Goal: Information Seeking & Learning: Check status

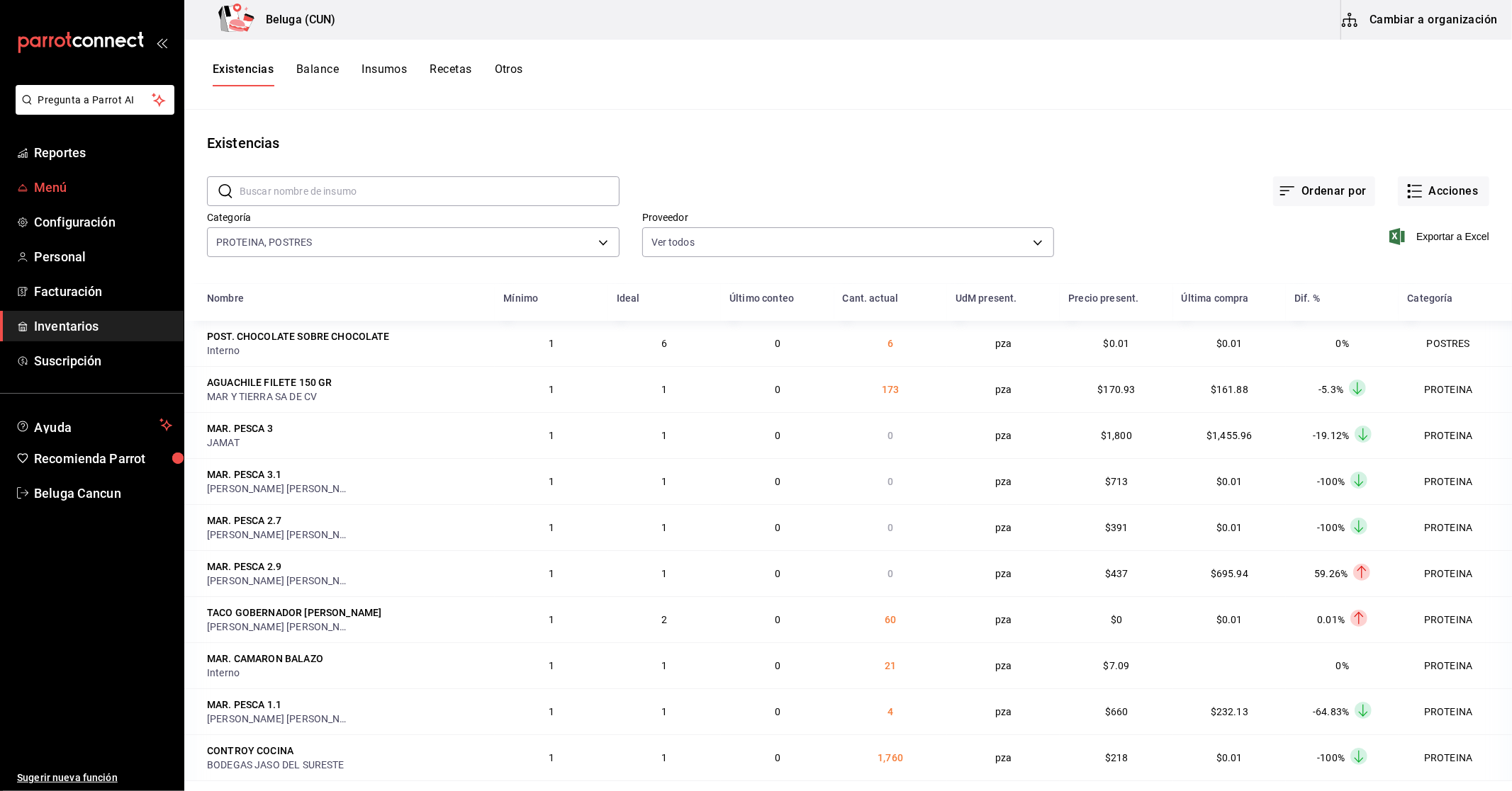
click at [62, 187] on span "Menú" at bounding box center [102, 187] width 138 height 19
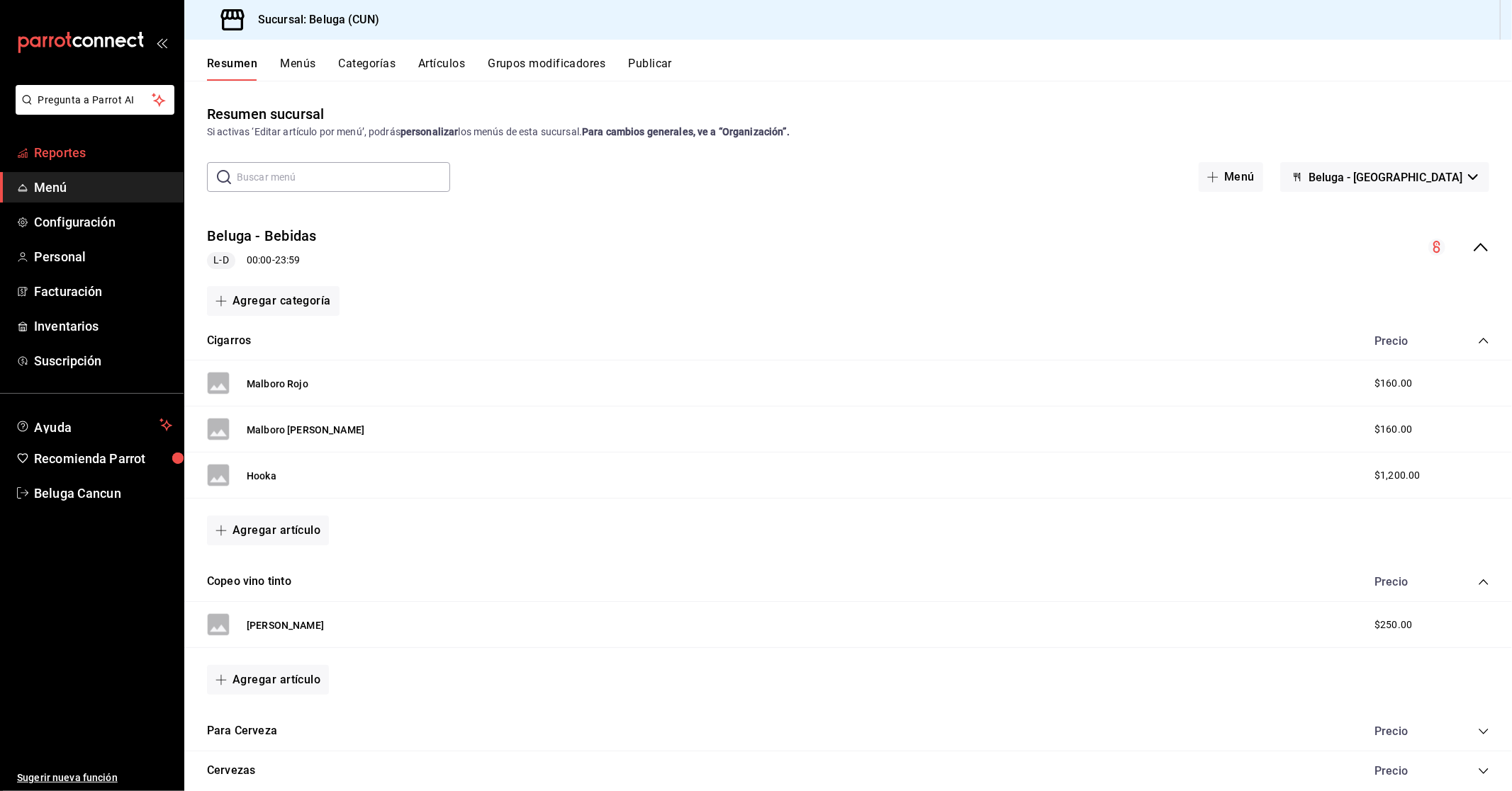
click at [69, 148] on span "Reportes" at bounding box center [102, 152] width 138 height 19
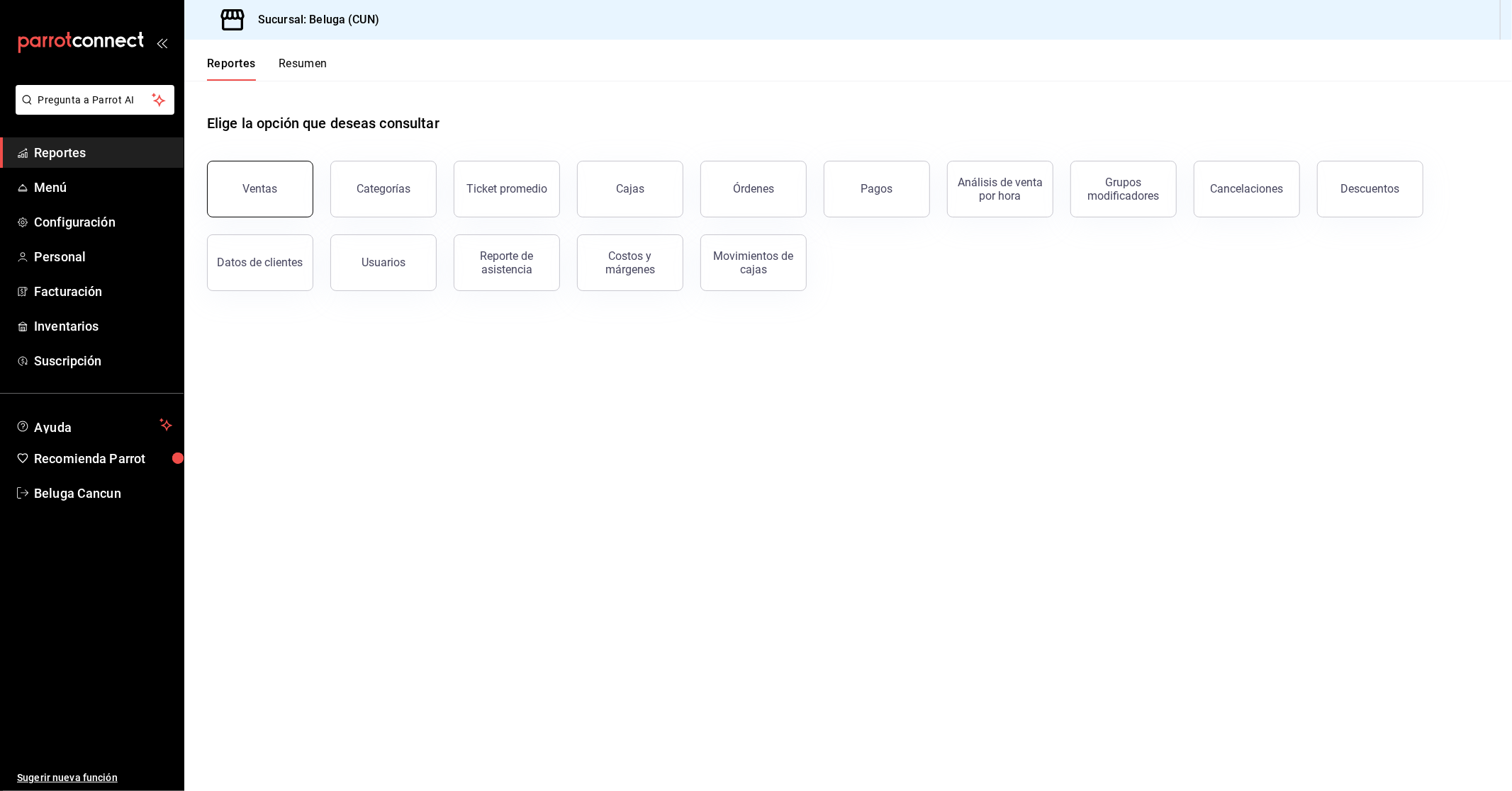
click at [270, 200] on button "Ventas" at bounding box center [260, 189] width 106 height 57
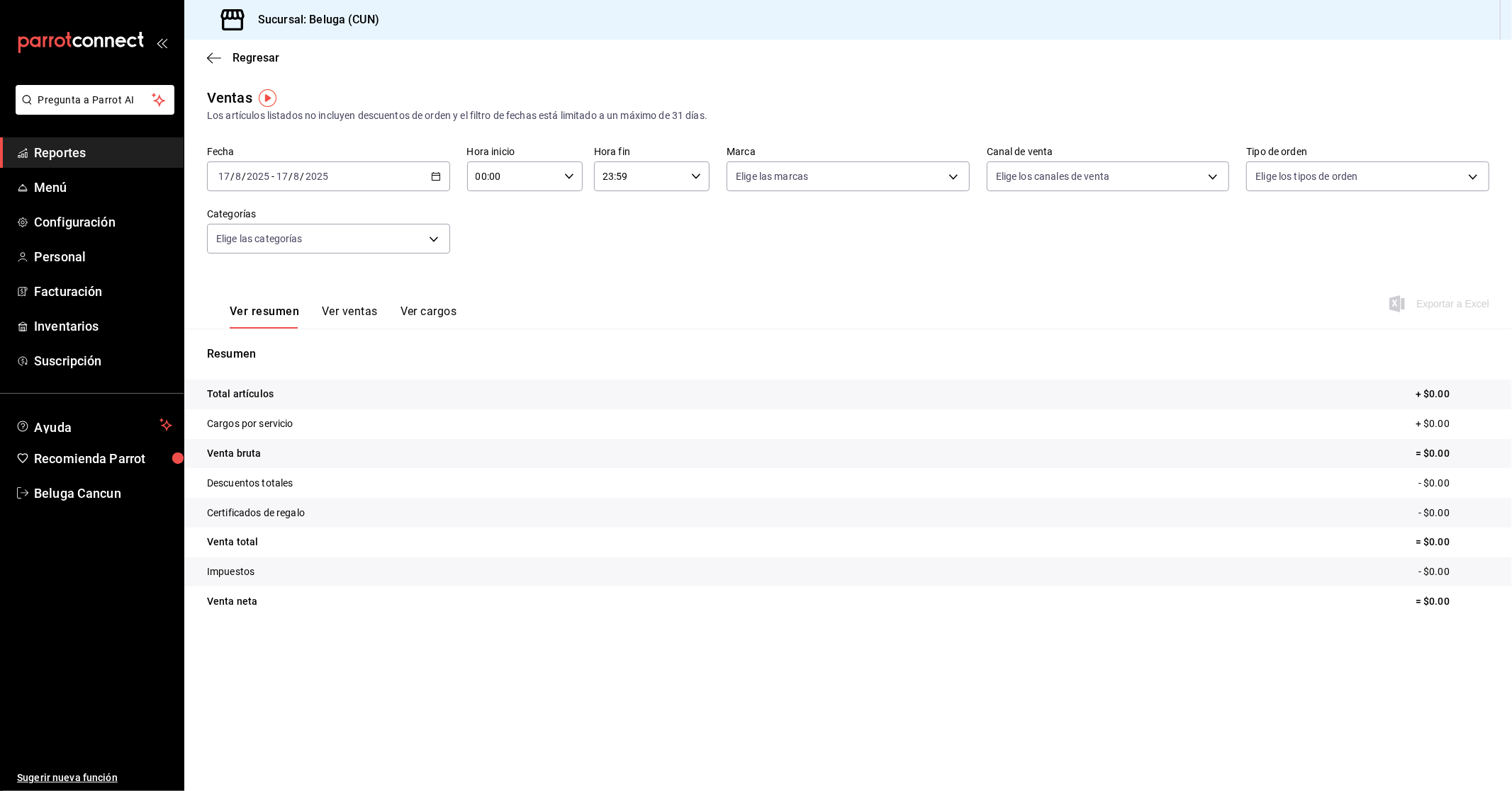
click at [319, 173] on input "2025" at bounding box center [316, 177] width 24 height 12
click at [289, 346] on span "Rango de fechas" at bounding box center [273, 346] width 110 height 15
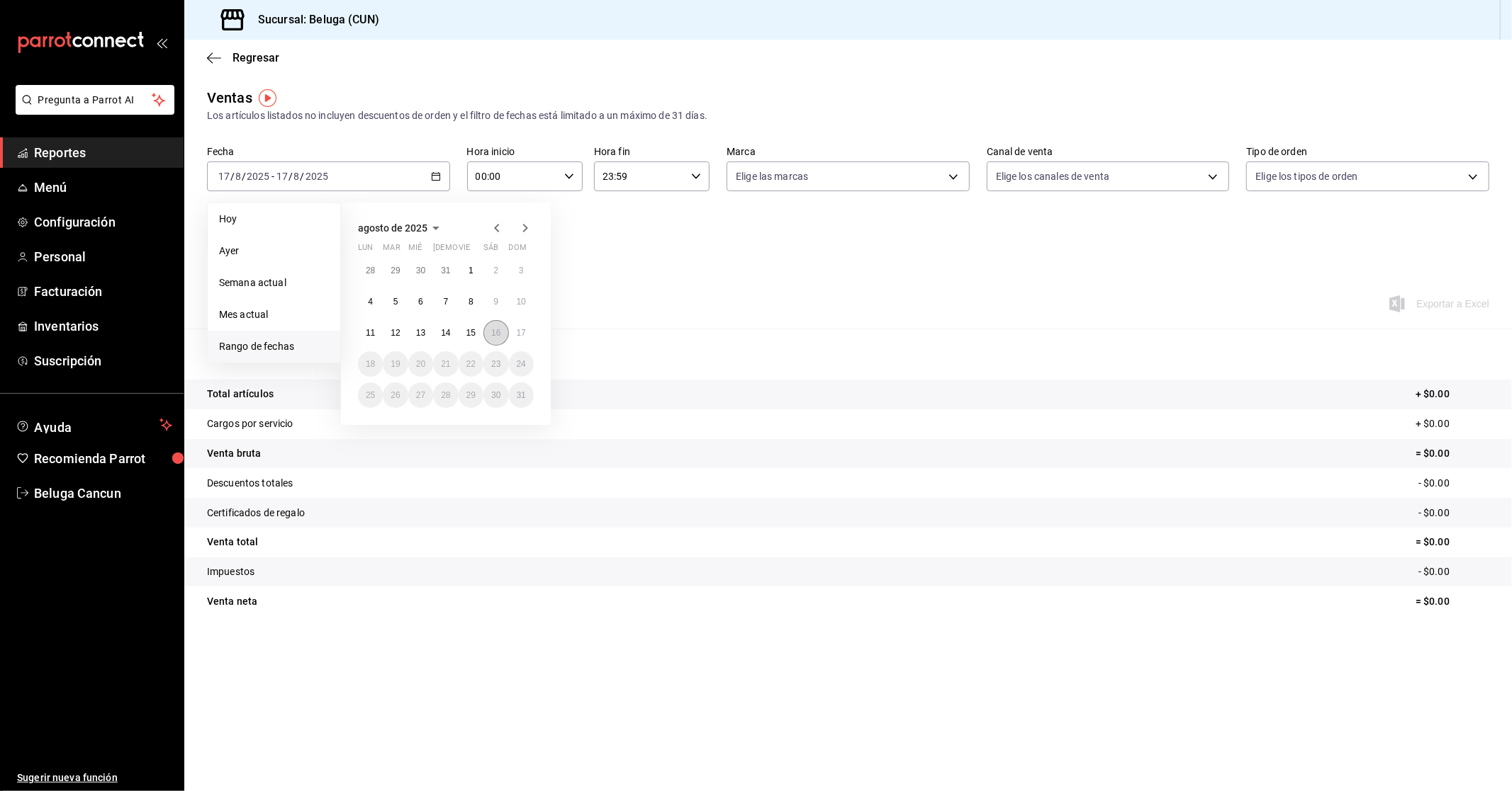
click at [489, 340] on button "16" at bounding box center [496, 332] width 25 height 26
click at [532, 335] on button "17" at bounding box center [522, 332] width 25 height 26
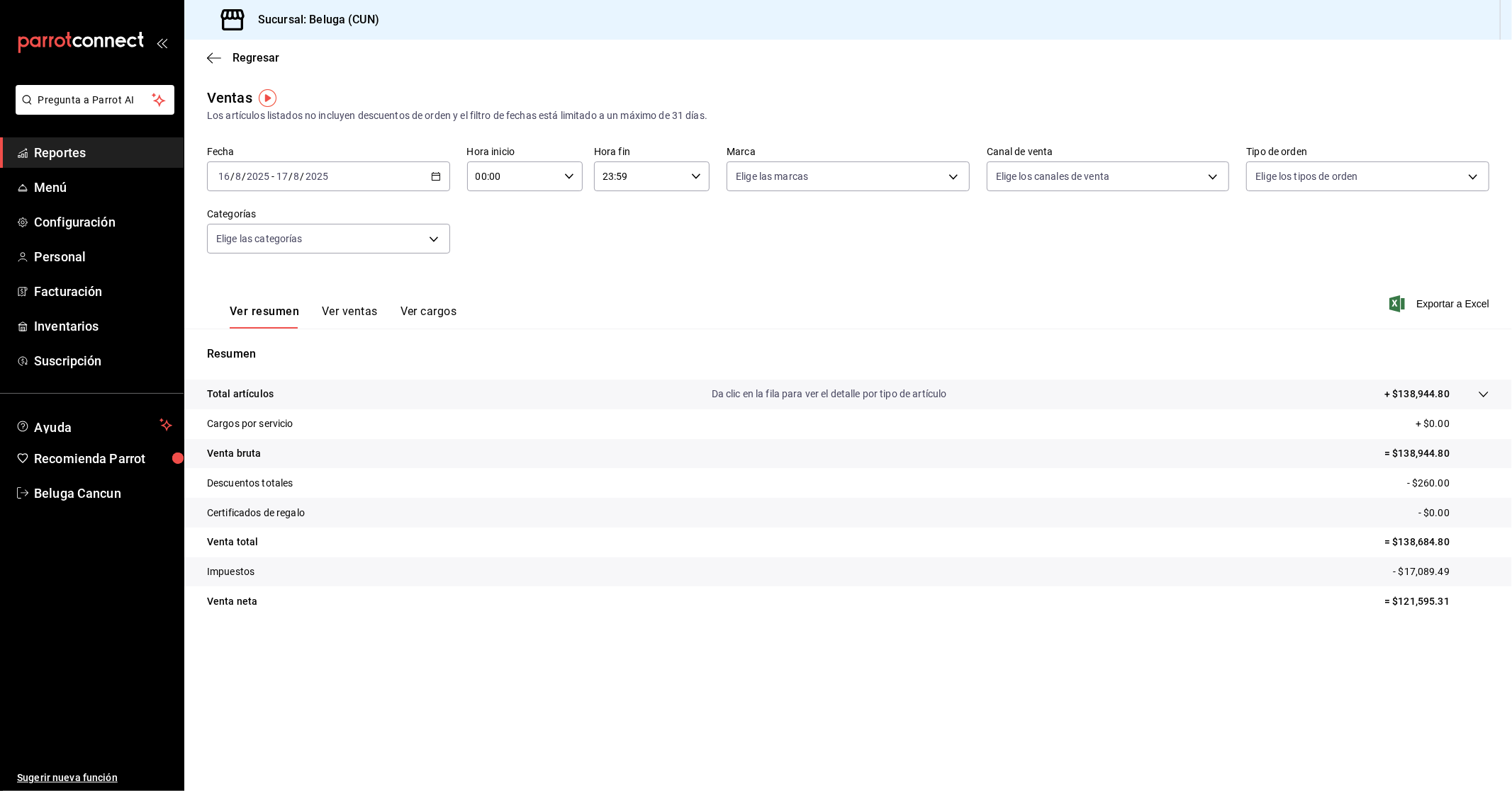
click at [520, 179] on input "00:00" at bounding box center [513, 177] width 92 height 28
click at [490, 237] on span "10" at bounding box center [496, 239] width 35 height 12
type input "10:00"
click at [640, 176] on div at bounding box center [756, 395] width 1512 height 791
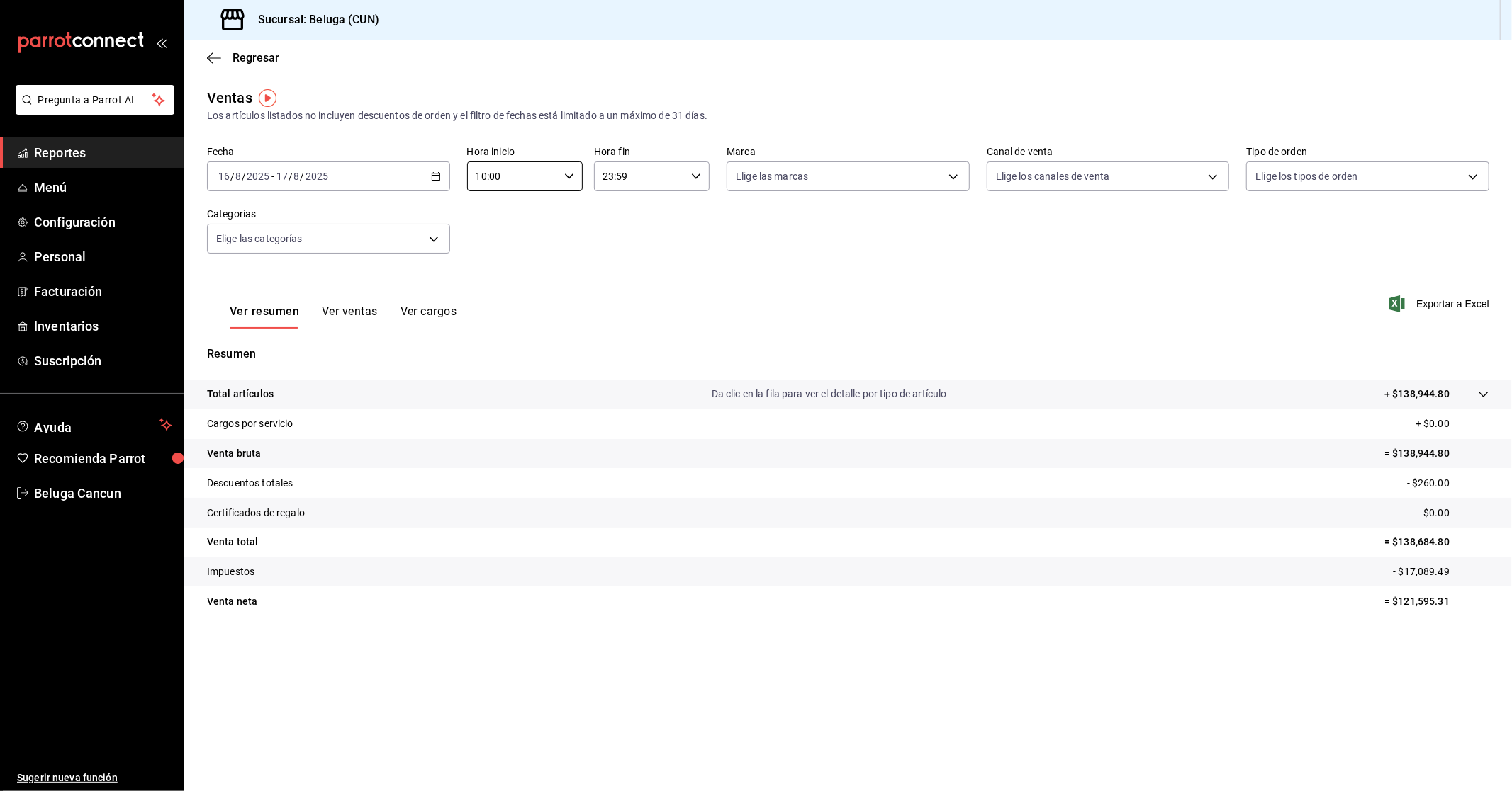
click at [640, 176] on input "23:59" at bounding box center [640, 177] width 92 height 28
click at [615, 200] on span "04" at bounding box center [622, 205] width 35 height 12
type input "04:59"
click at [991, 285] on div at bounding box center [756, 395] width 1512 height 791
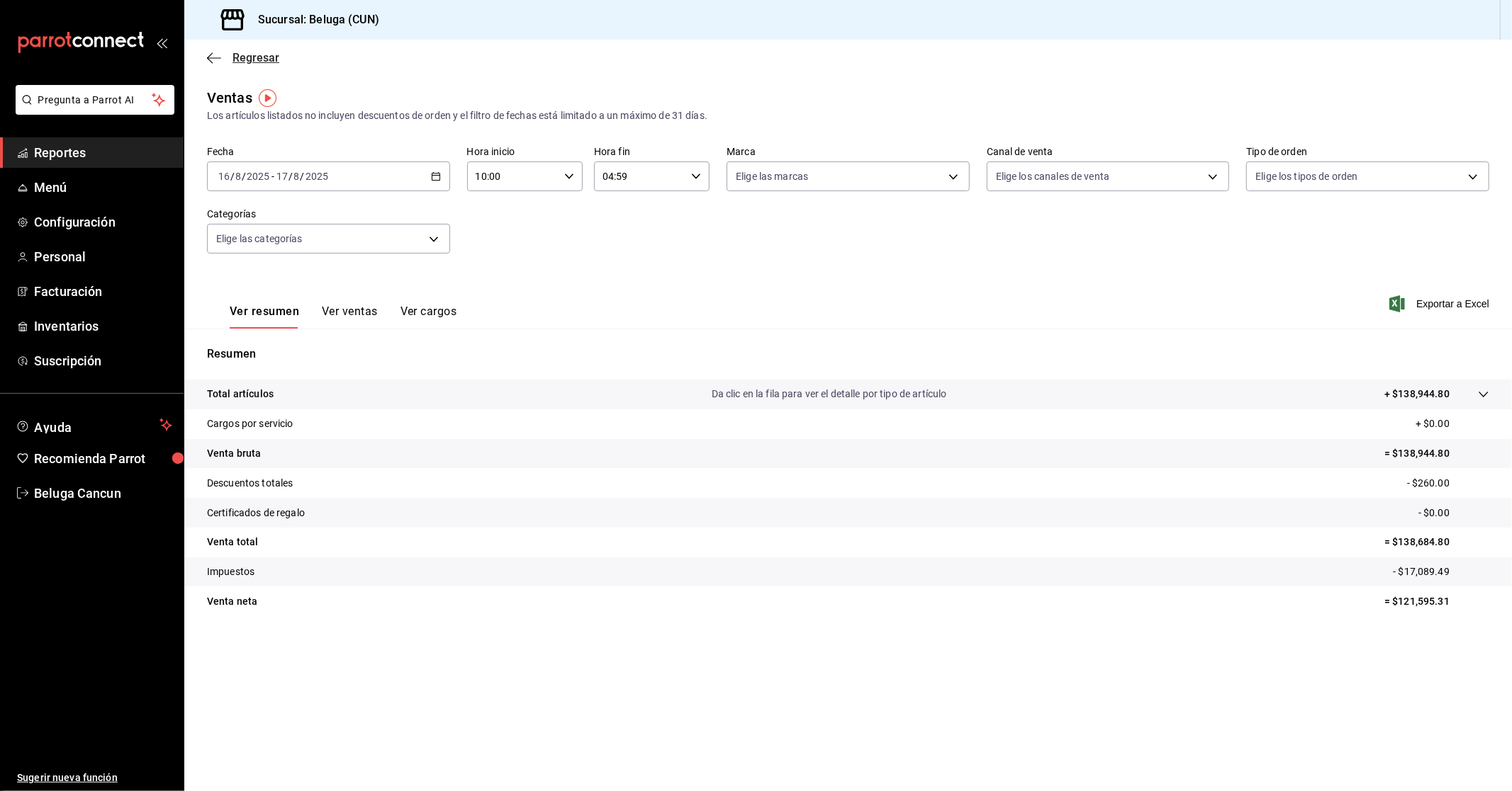
click at [208, 62] on icon "button" at bounding box center [214, 58] width 14 height 12
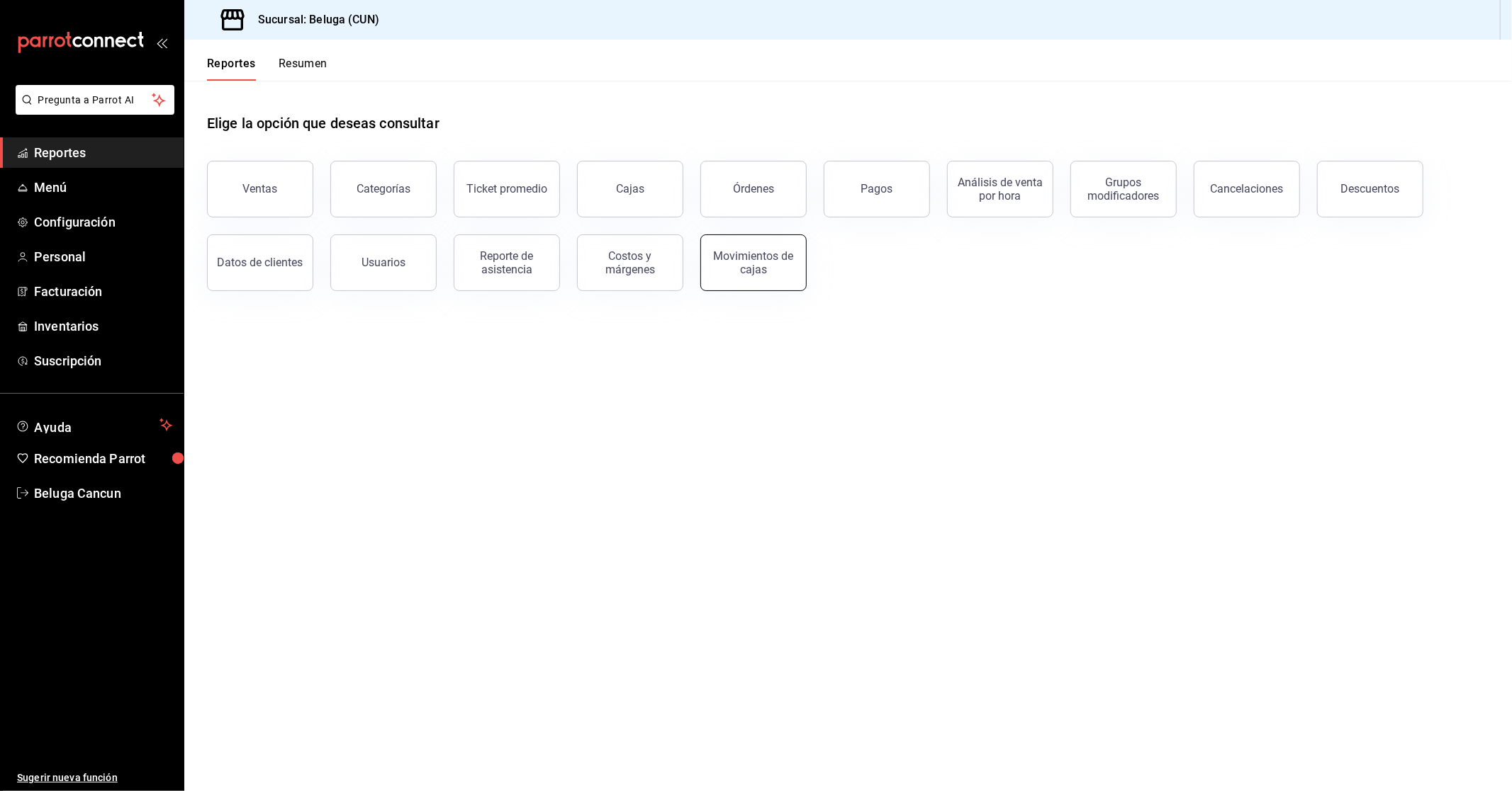
click at [776, 271] on div "Movimientos de cajas" at bounding box center [754, 262] width 87 height 27
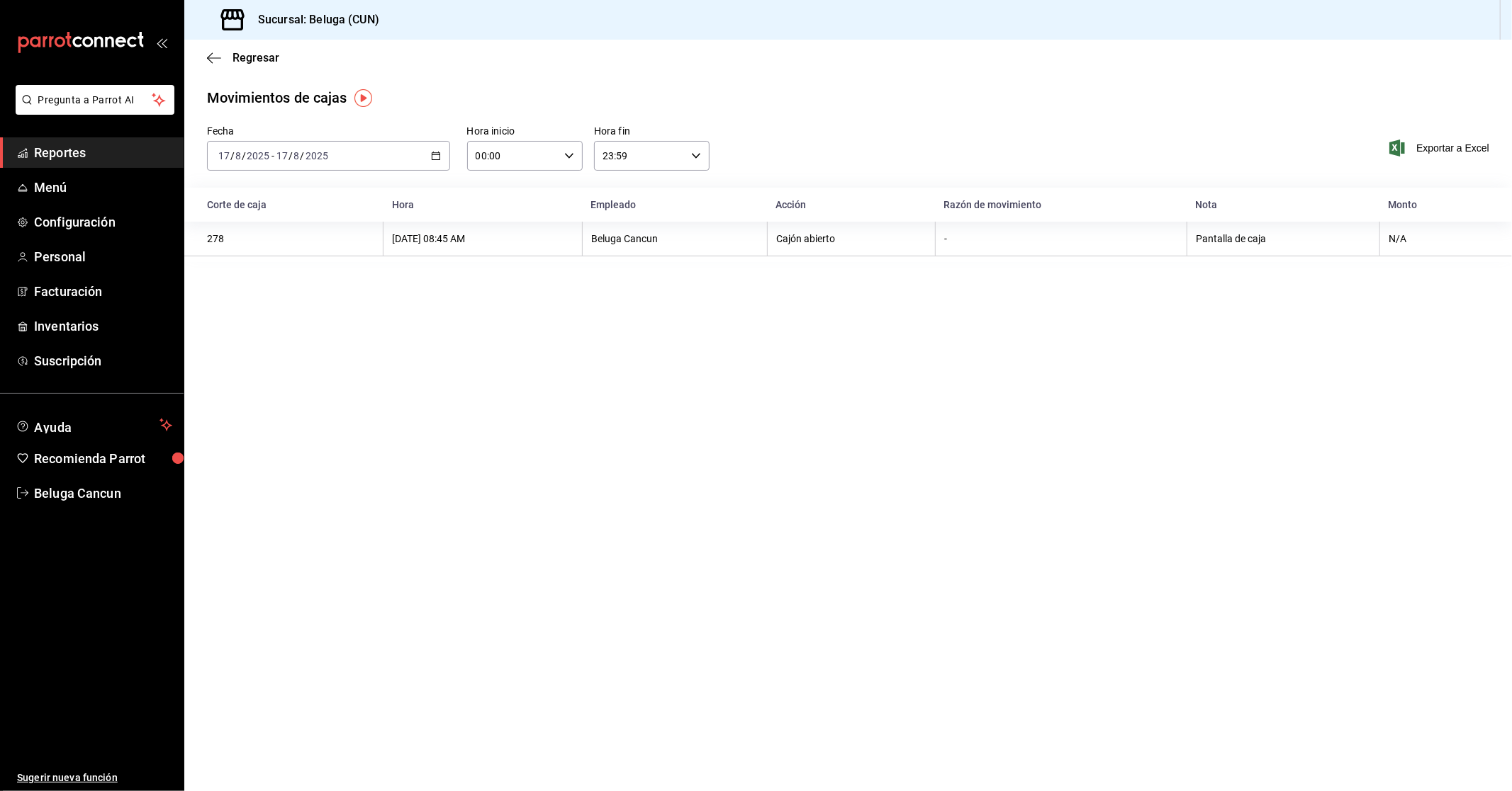
click at [380, 158] on div "[DATE] [DATE] - [DATE] [DATE]" at bounding box center [328, 156] width 243 height 30
click at [379, 63] on div "Regresar" at bounding box center [848, 58] width 1327 height 36
click at [353, 150] on div "[DATE] [DATE] - [DATE] [DATE]" at bounding box center [328, 156] width 243 height 30
click at [289, 363] on span "Rango de fechas" at bounding box center [273, 358] width 110 height 15
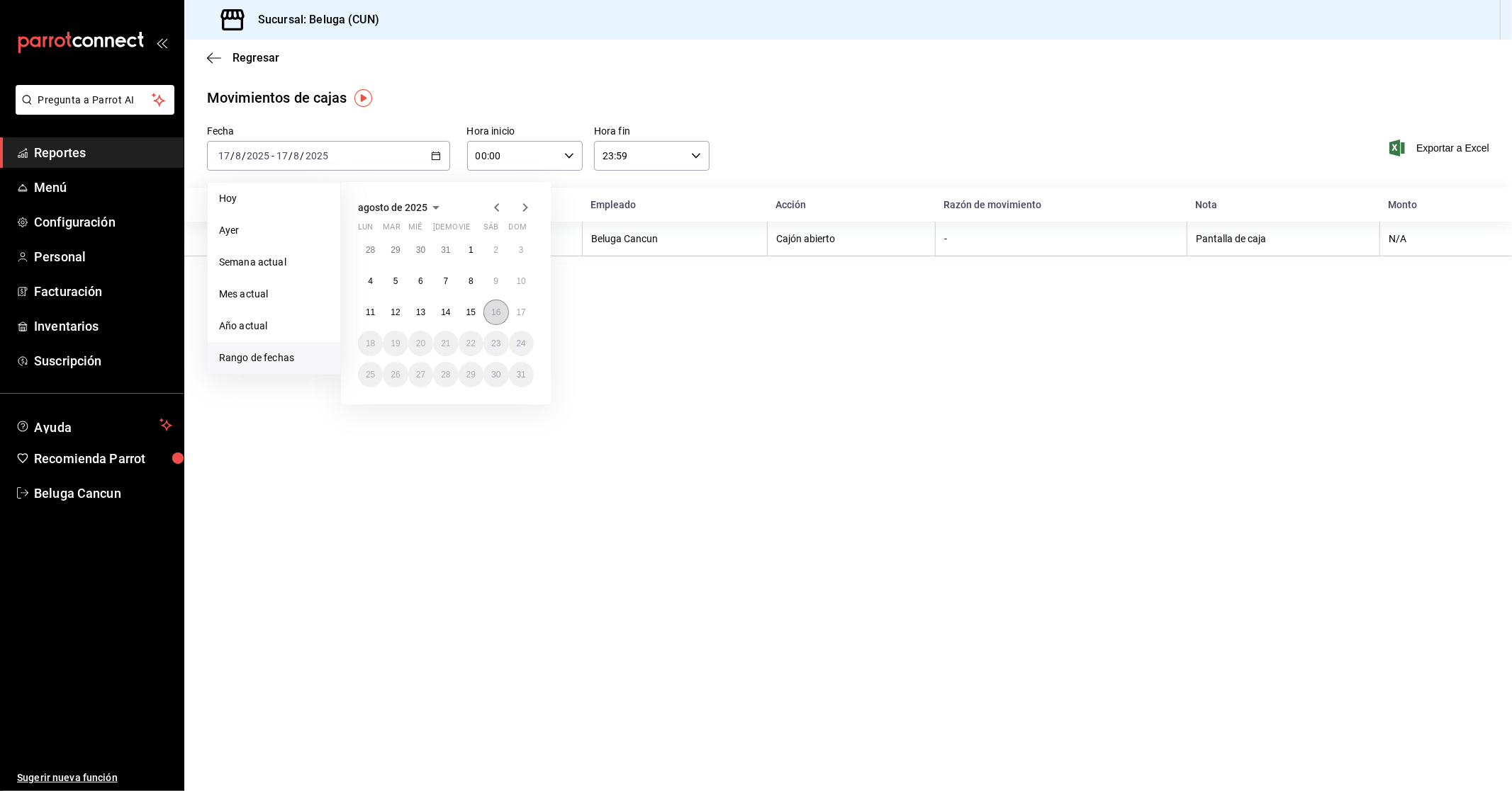
click at [494, 313] on abbr "16" at bounding box center [495, 313] width 9 height 10
click at [517, 314] on abbr "17" at bounding box center [521, 313] width 9 height 10
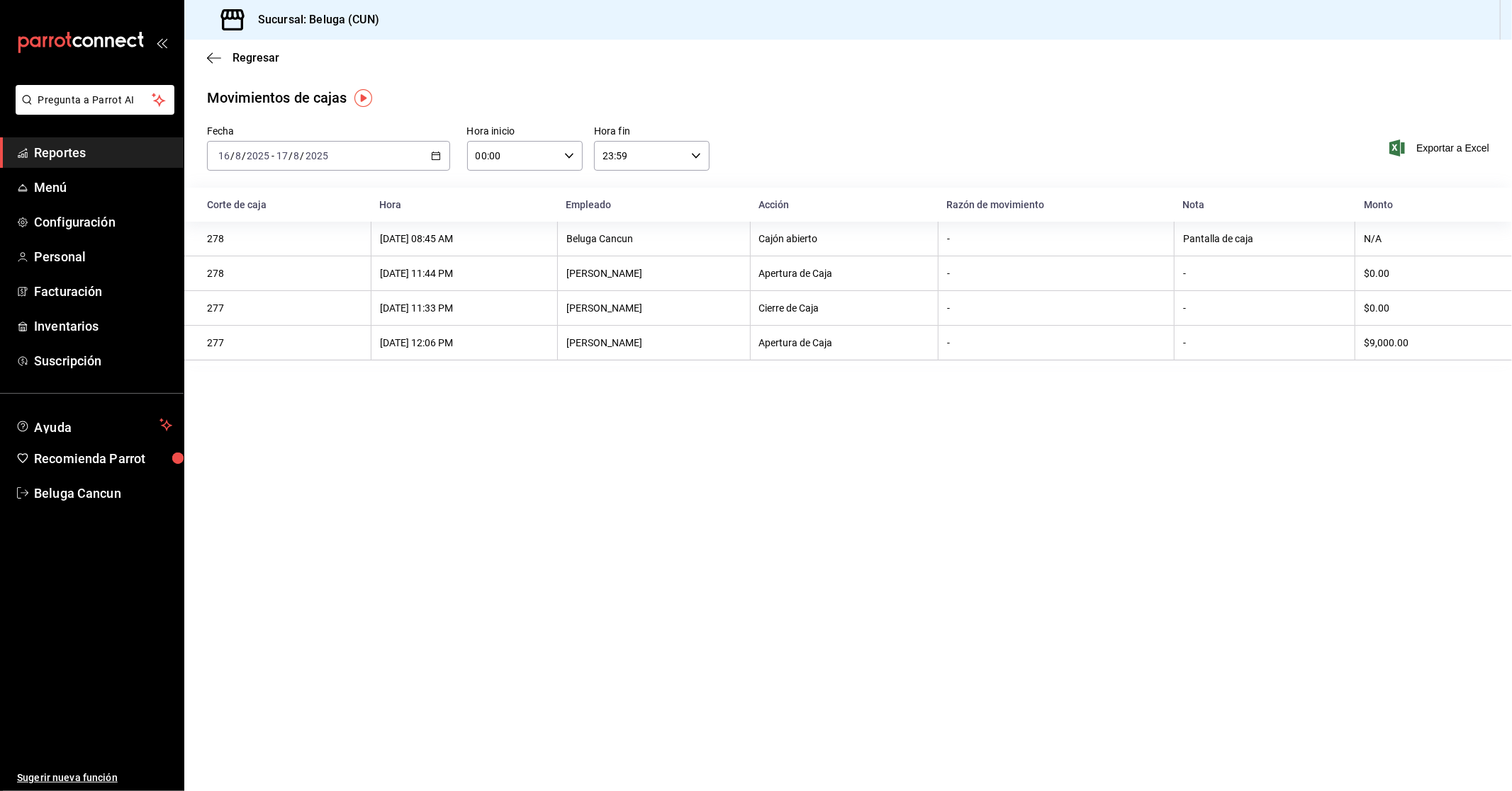
click at [547, 157] on input "00:00" at bounding box center [513, 156] width 92 height 28
click at [498, 224] on button "10" at bounding box center [496, 218] width 53 height 28
type input "10:00"
click at [647, 165] on div at bounding box center [756, 395] width 1512 height 791
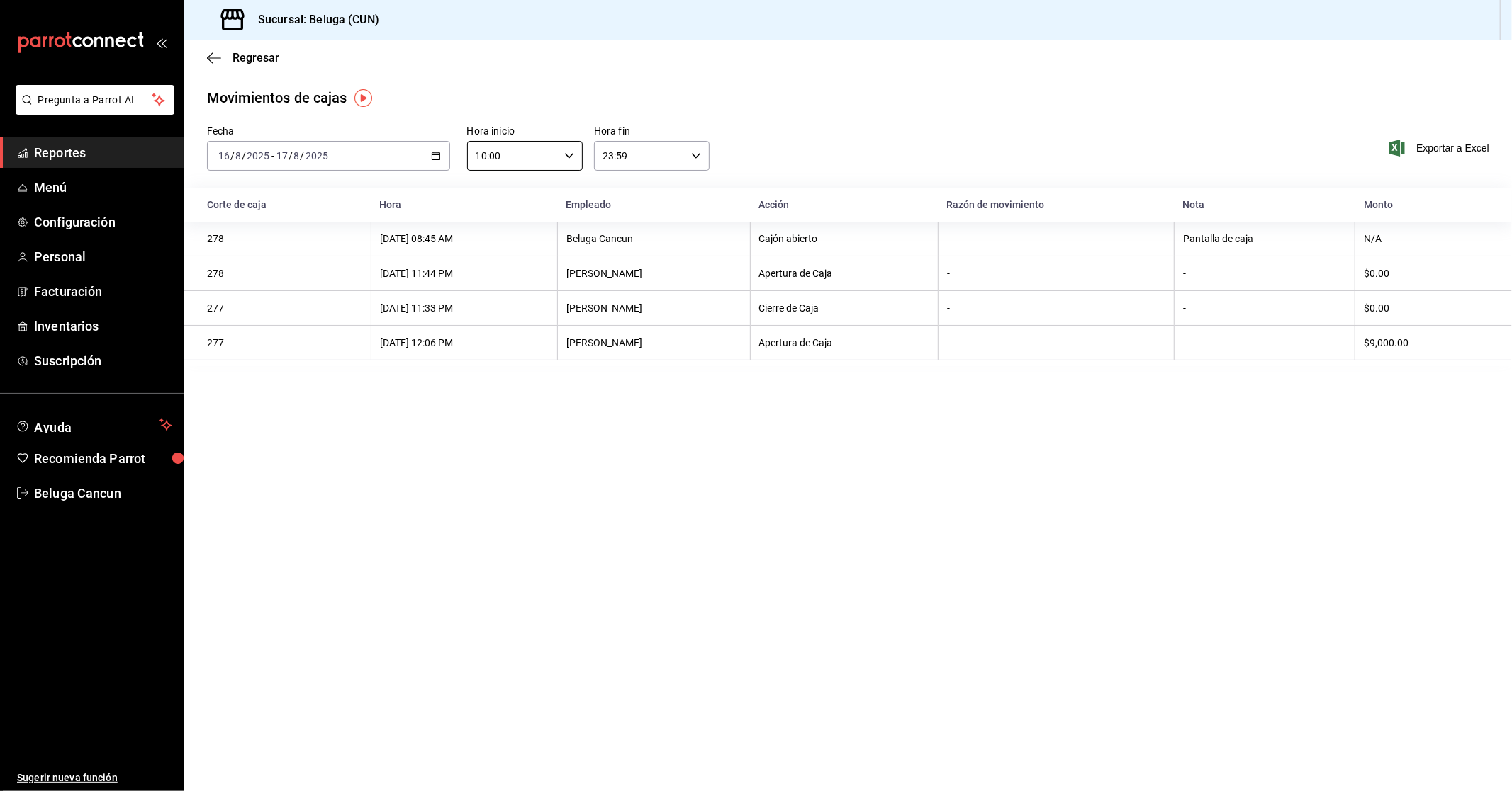
click at [647, 163] on input "23:59" at bounding box center [640, 156] width 92 height 28
click at [620, 179] on span "04" at bounding box center [622, 185] width 35 height 12
type input "04:59"
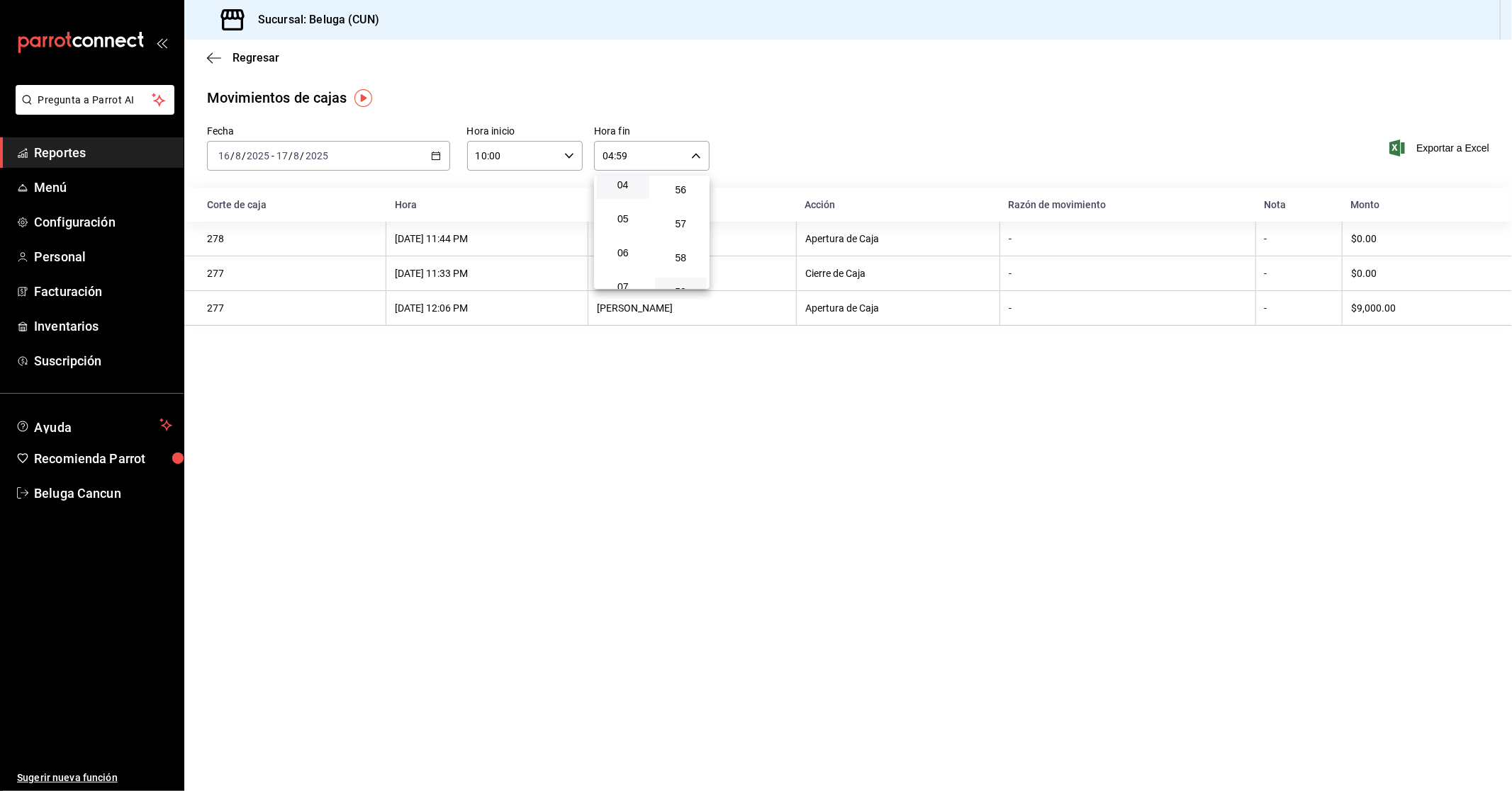
click at [988, 132] on div at bounding box center [756, 395] width 1512 height 791
click at [209, 59] on icon "button" at bounding box center [214, 58] width 14 height 12
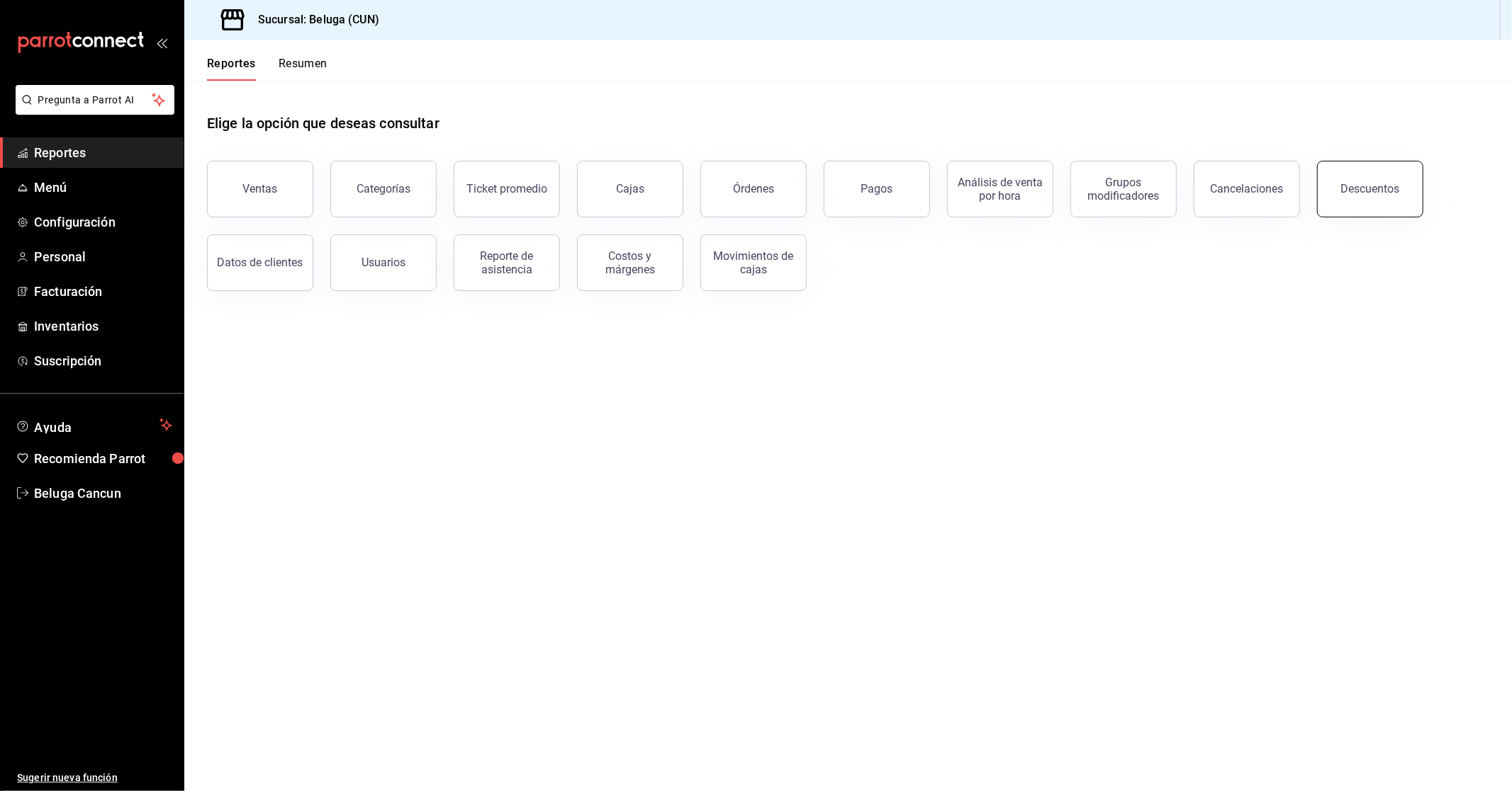
click at [1358, 186] on div "Descuentos" at bounding box center [1370, 189] width 59 height 13
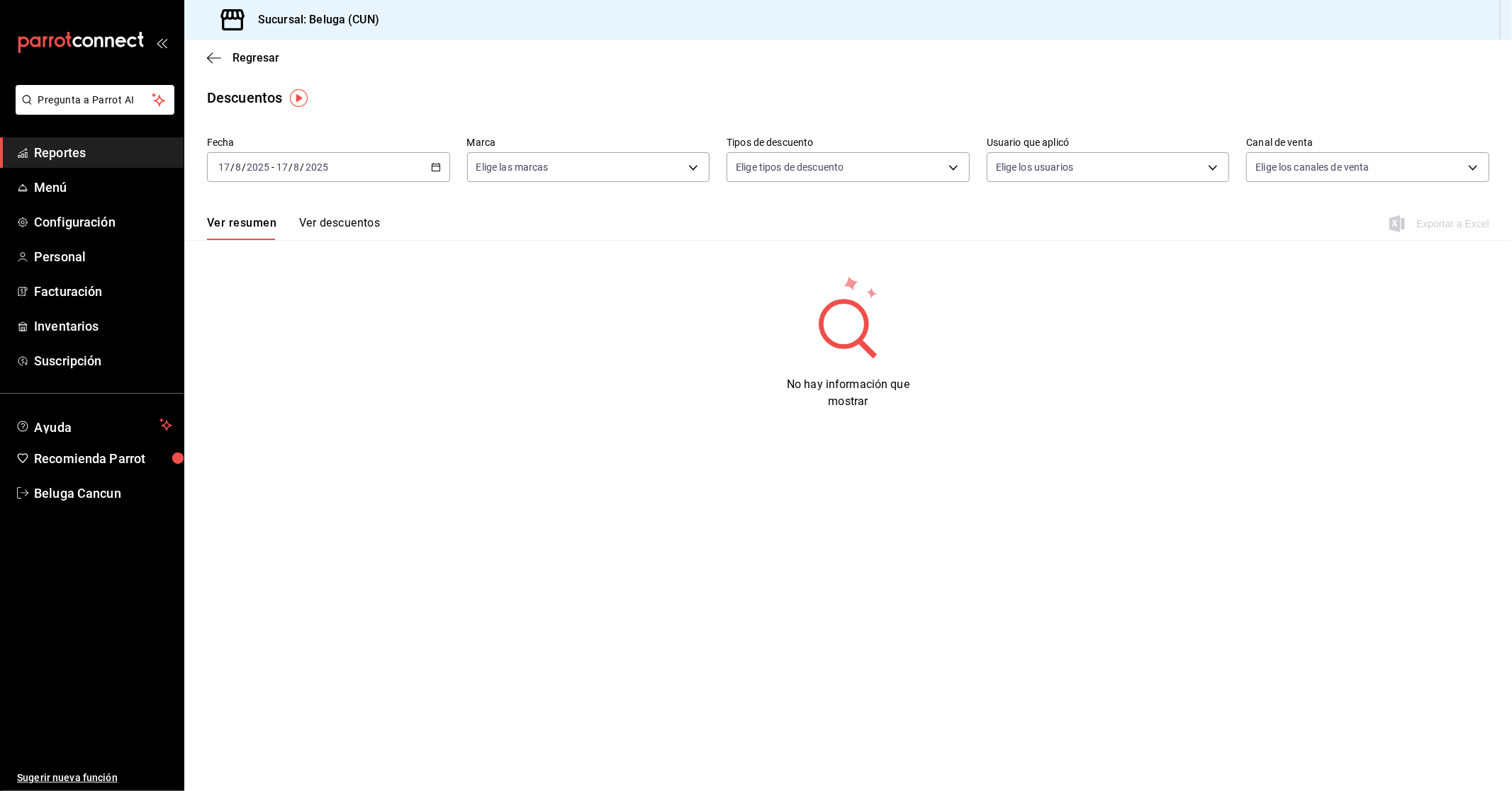
click at [388, 170] on div "[DATE] [DATE] - [DATE] [DATE]" at bounding box center [328, 167] width 243 height 30
click at [281, 374] on span "Rango de fechas" at bounding box center [273, 370] width 110 height 15
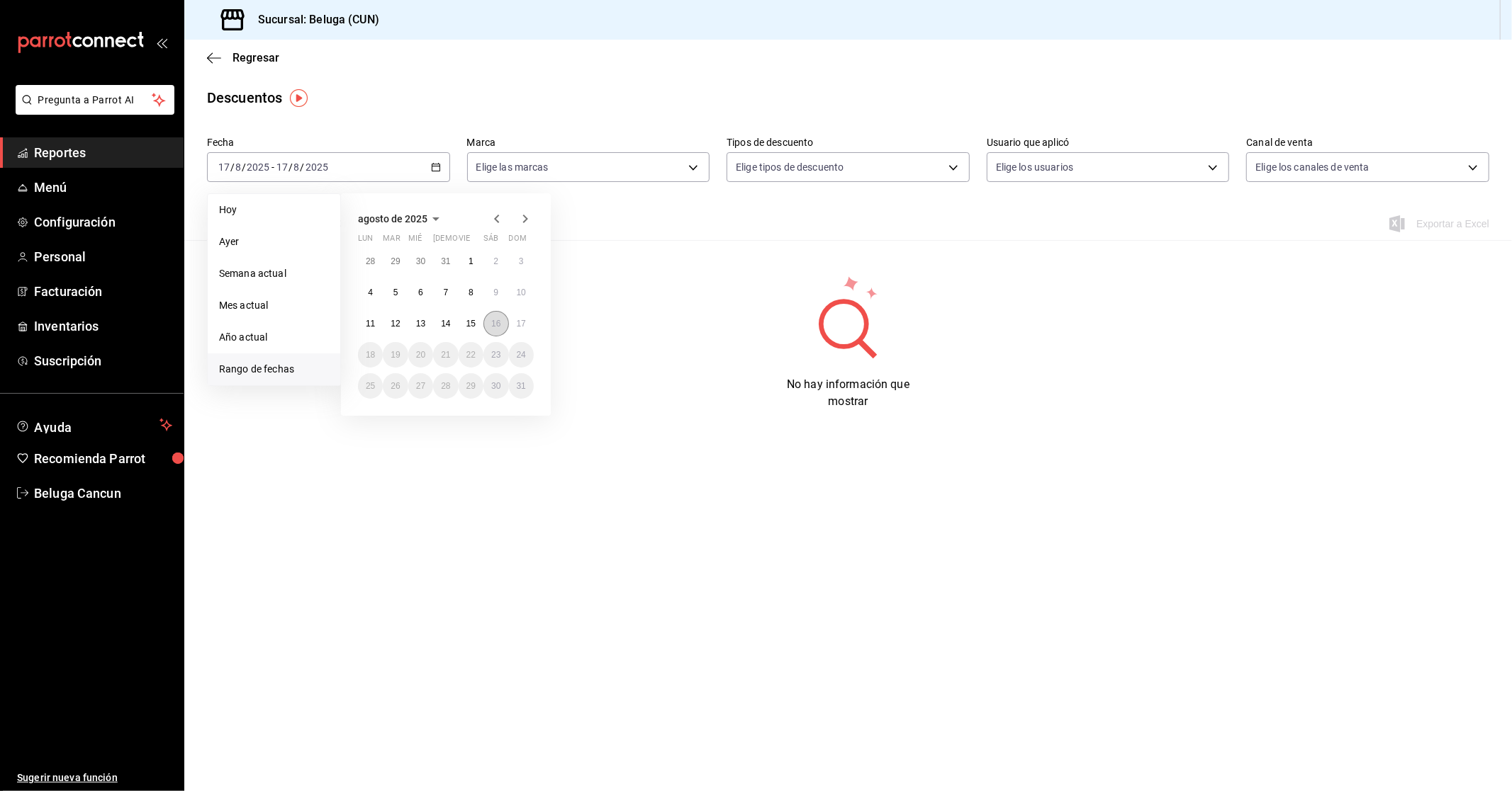
click at [494, 326] on abbr "16" at bounding box center [495, 323] width 9 height 10
click at [514, 323] on button "17" at bounding box center [522, 323] width 25 height 26
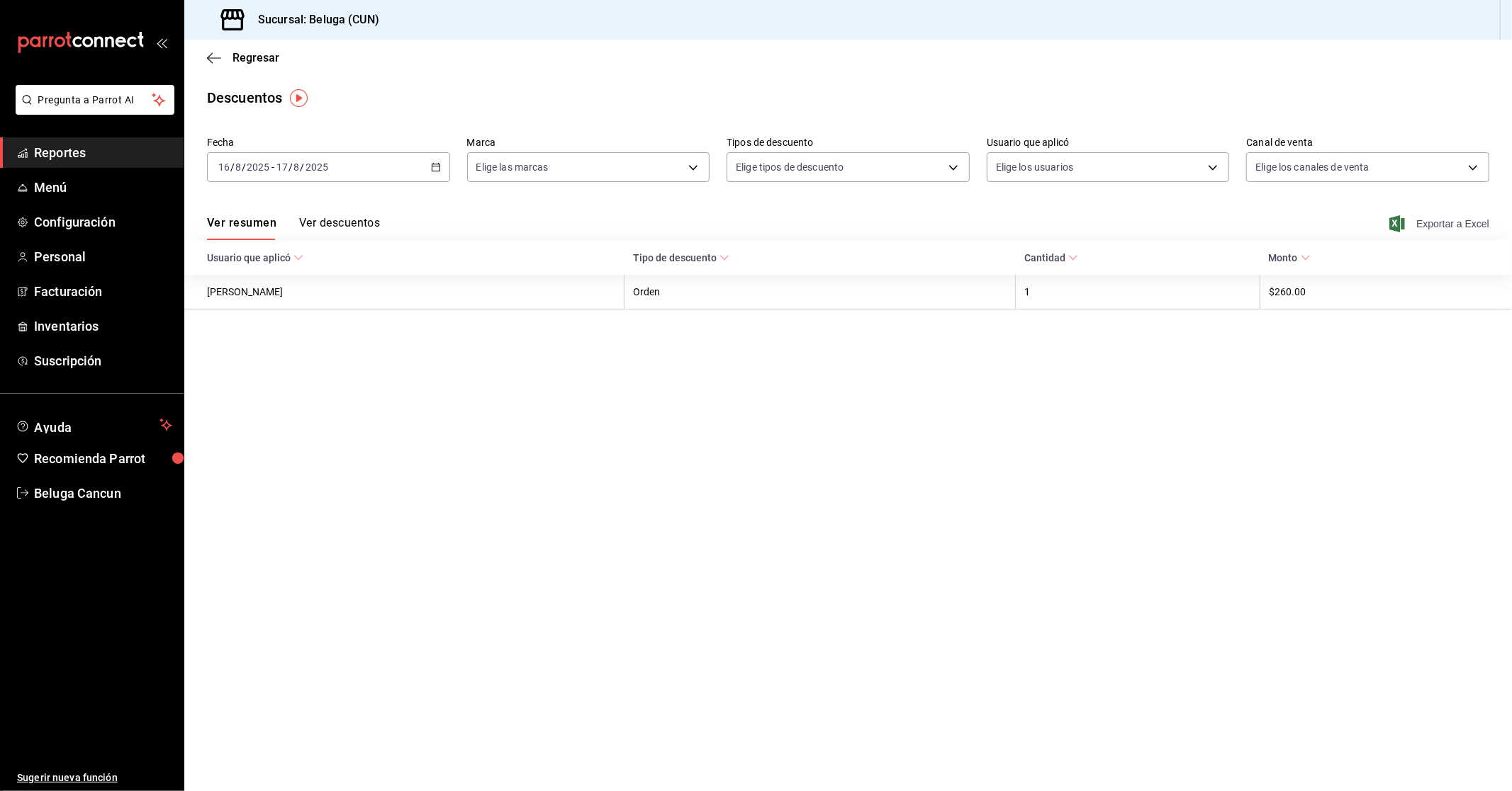
click at [1467, 220] on span "Exportar a Excel" at bounding box center [1441, 224] width 97 height 17
